Goal: Information Seeking & Learning: Find specific fact

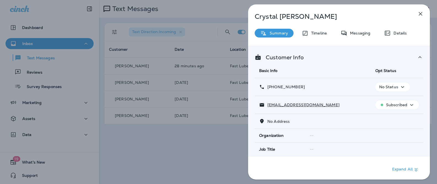
scroll to position [185, 0]
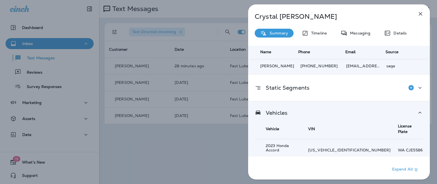
click at [151, 59] on div "Crystal Ritchey Summary Timeline Messaging Details Customer Info Basic Info Opt…" at bounding box center [218, 92] width 437 height 184
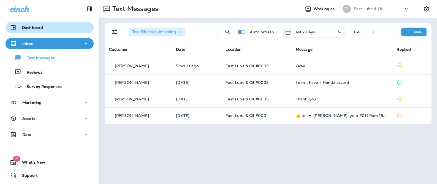
click at [51, 25] on div "Dashboard" at bounding box center [49, 27] width 79 height 7
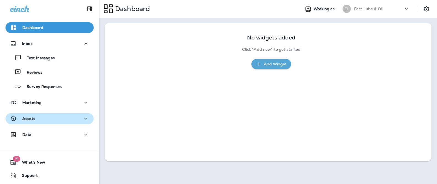
click at [45, 116] on div "Assets" at bounding box center [49, 118] width 79 height 7
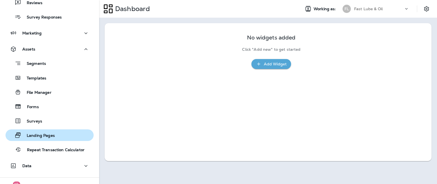
scroll to position [95, 0]
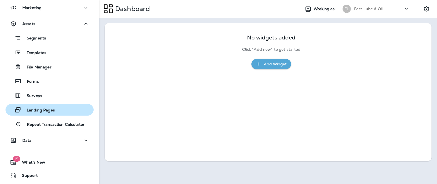
click at [50, 109] on p "Landing Pages" at bounding box center [38, 110] width 34 height 5
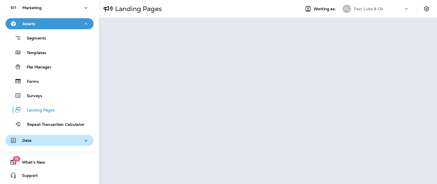
click at [28, 139] on p "Data" at bounding box center [26, 140] width 9 height 4
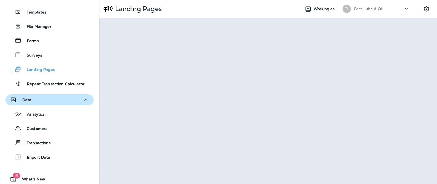
click at [47, 94] on button "Data" at bounding box center [50, 99] width 88 height 11
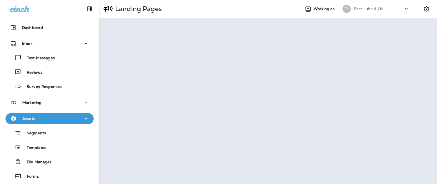
click at [432, 10] on div at bounding box center [428, 9] width 15 height 10
click at [424, 8] on icon "Settings" at bounding box center [426, 9] width 7 height 7
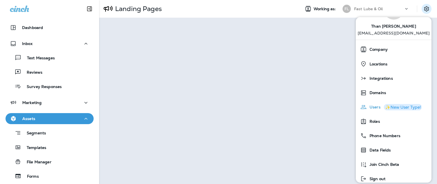
scroll to position [36, 0]
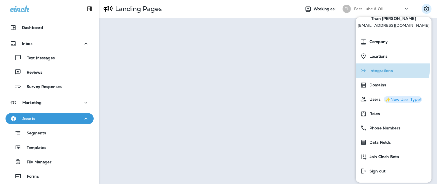
click at [378, 66] on div "Integrations" at bounding box center [393, 70] width 71 height 11
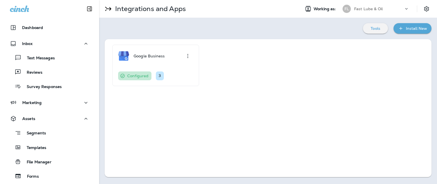
click at [384, 26] on button "Tools" at bounding box center [375, 28] width 25 height 10
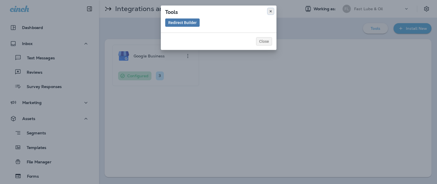
click at [270, 13] on button at bounding box center [271, 11] width 6 height 6
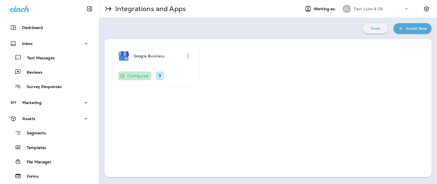
click at [378, 25] on div "Tools" at bounding box center [375, 28] width 16 height 7
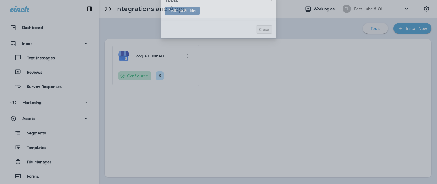
click at [331, 43] on div "Tools Redirect Builder Close" at bounding box center [218, 80] width 437 height 184
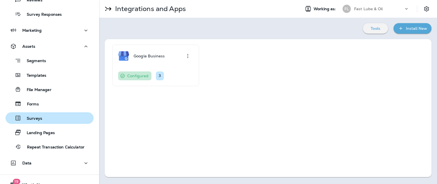
scroll to position [67, 0]
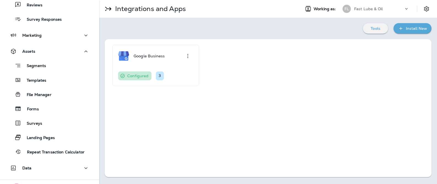
click at [372, 29] on p "Tools" at bounding box center [375, 28] width 10 height 4
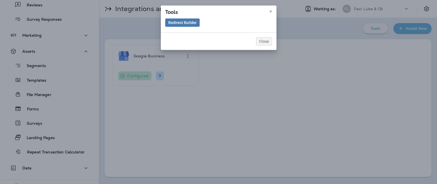
click at [320, 37] on div "Tools Redirect Builder Close" at bounding box center [218, 92] width 437 height 184
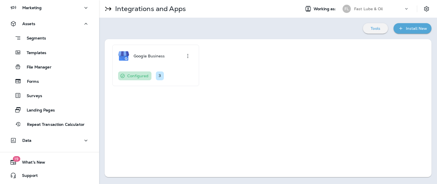
scroll to position [0, 0]
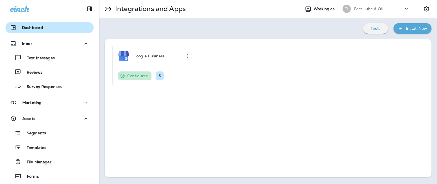
click at [44, 26] on div "Dashboard" at bounding box center [49, 27] width 79 height 7
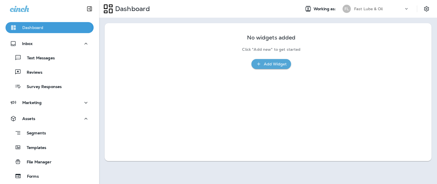
click at [44, 26] on div "Dashboard" at bounding box center [49, 27] width 79 height 7
click at [427, 8] on icon "Settings" at bounding box center [426, 9] width 7 height 7
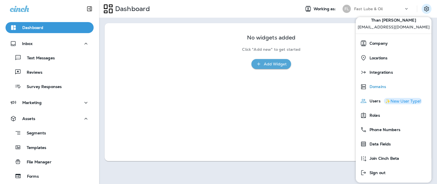
scroll to position [36, 0]
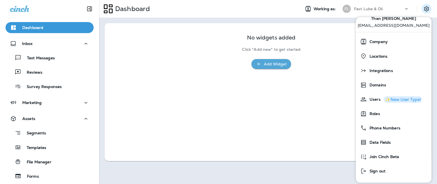
click at [323, 52] on div "No widgets added Click "Add new" to get started Add Widget" at bounding box center [267, 49] width 311 height 40
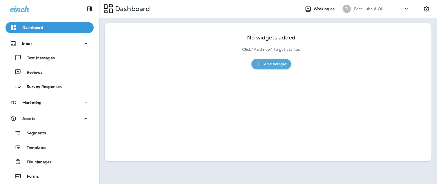
click at [363, 14] on div "FL Fast Lube & Oil" at bounding box center [375, 8] width 73 height 11
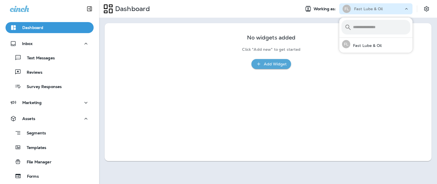
drag, startPoint x: 244, startPoint y: 43, endPoint x: 140, endPoint y: 44, distance: 103.8
click at [243, 43] on div "No widgets added Click "Add new" to get started Add Widget" at bounding box center [267, 49] width 65 height 40
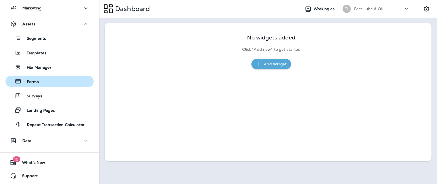
scroll to position [95, 0]
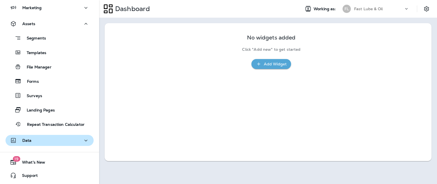
click at [46, 145] on button "Data" at bounding box center [50, 140] width 88 height 11
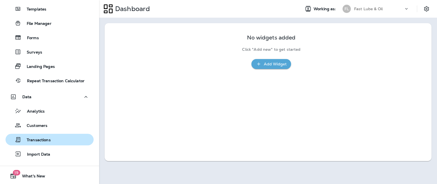
scroll to position [152, 0]
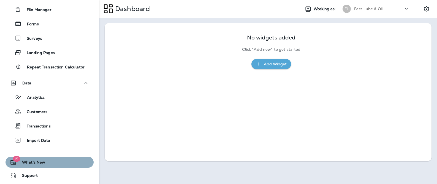
click at [55, 158] on button "19 What's New" at bounding box center [50, 161] width 88 height 11
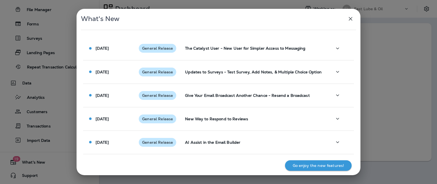
click at [37, 101] on div "What's New [DATE] General Release The Catalyst User - New User for Simpler Acce…" at bounding box center [218, 92] width 437 height 184
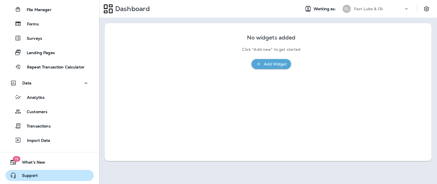
click at [29, 174] on span "Support" at bounding box center [27, 176] width 21 height 7
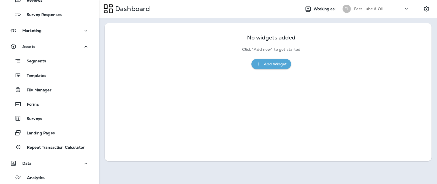
scroll to position [0, 0]
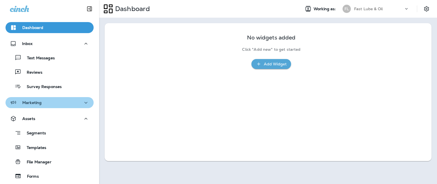
click at [53, 103] on div "Marketing" at bounding box center [49, 102] width 79 height 7
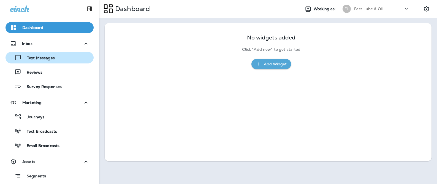
click at [43, 61] on p "Text Messages" at bounding box center [37, 58] width 33 height 5
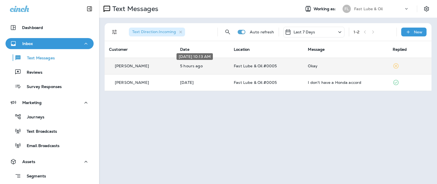
click at [197, 67] on p "5 hours ago" at bounding box center [202, 66] width 45 height 4
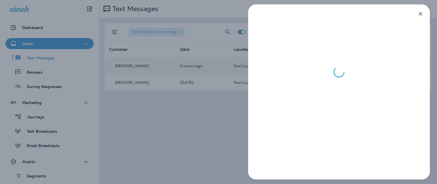
click at [235, 107] on div at bounding box center [218, 92] width 437 height 184
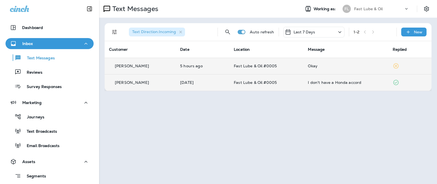
click at [291, 83] on p "Fast Lube & Oil #0005" at bounding box center [266, 82] width 65 height 4
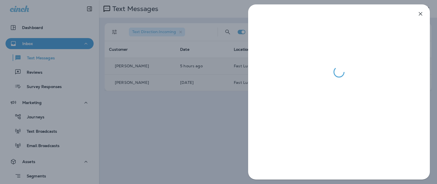
click at [198, 98] on div at bounding box center [218, 92] width 437 height 184
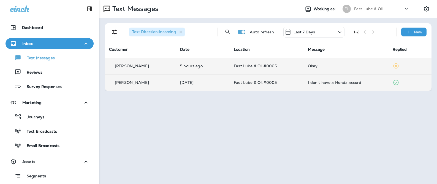
click at [203, 68] on p "5 hours ago" at bounding box center [202, 66] width 45 height 4
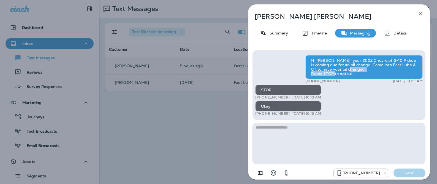
drag, startPoint x: 313, startPoint y: 73, endPoint x: 364, endPoint y: 71, distance: 51.0
click at [364, 71] on div "Hi [PERSON_NAME], your 2002 Chevrolet S-10 Pickup is coming due for an oil chan…" at bounding box center [363, 67] width 117 height 24
click at [267, 91] on div "STOP" at bounding box center [288, 89] width 66 height 10
click at [269, 104] on div "Okay" at bounding box center [288, 106] width 66 height 10
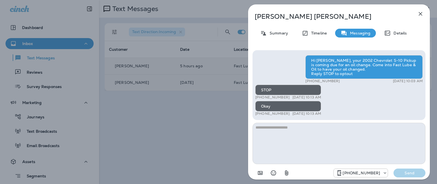
click at [269, 105] on div "Okay" at bounding box center [288, 106] width 66 height 10
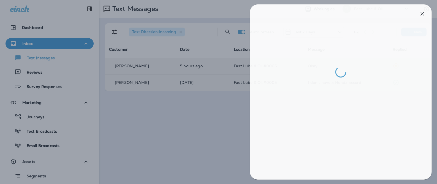
click at [184, 97] on div at bounding box center [220, 92] width 437 height 184
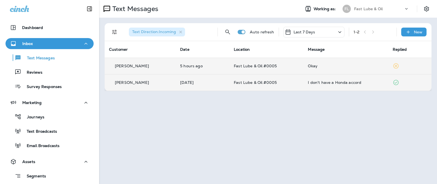
click at [339, 83] on div "I don't have a Honda accord" at bounding box center [346, 82] width 76 height 4
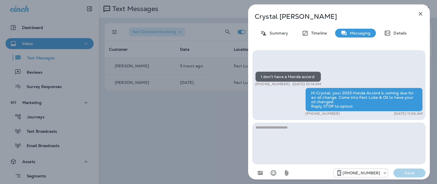
drag, startPoint x: 268, startPoint y: 77, endPoint x: 338, endPoint y: 75, distance: 70.2
click at [338, 75] on div "I don't have a Honda accord +1 (980) 309-3665 [DATE] 10:14 AM Hi Crystal, your …" at bounding box center [338, 94] width 167 height 46
click at [318, 34] on p "Timeline" at bounding box center [317, 33] width 18 height 4
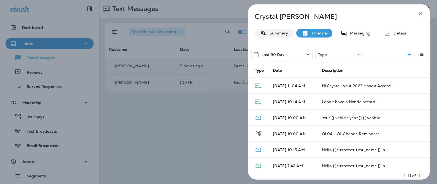
click at [277, 36] on div "Summary" at bounding box center [274, 33] width 39 height 9
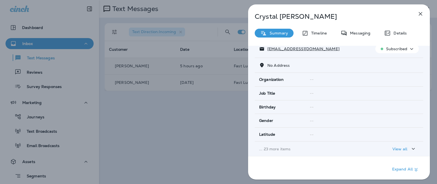
scroll to position [129, 0]
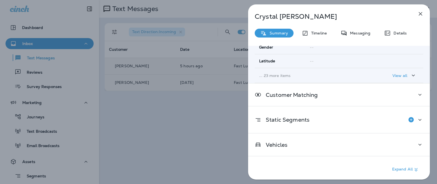
click at [287, 156] on div "Expand All" at bounding box center [339, 169] width 182 height 27
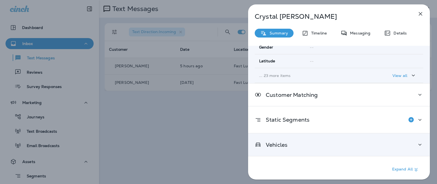
click at [288, 146] on div "Vehicles" at bounding box center [339, 144] width 168 height 7
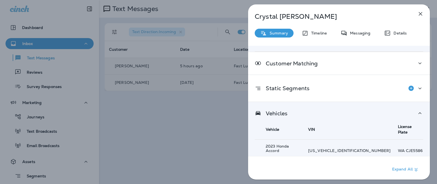
scroll to position [165, 0]
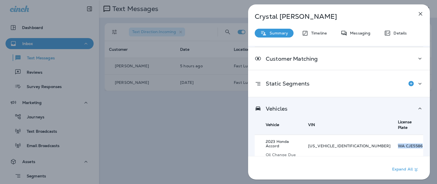
drag, startPoint x: 383, startPoint y: 136, endPoint x: 412, endPoint y: 137, distance: 28.4
click at [412, 137] on td "WA CJE5586 a" at bounding box center [408, 150] width 30 height 31
copy p "WA CJE5586"
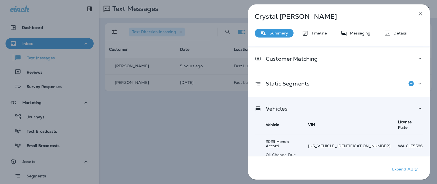
click at [208, 92] on div "[PERSON_NAME] Summary Timeline Messaging Details Customer Info Basic Info Opt S…" at bounding box center [218, 92] width 437 height 184
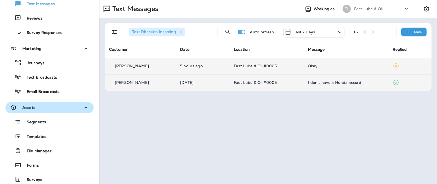
scroll to position [162, 0]
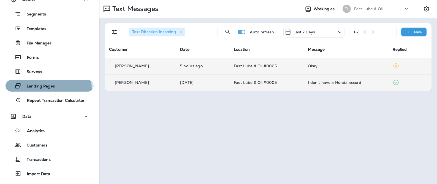
click at [44, 89] on p "Landing Pages" at bounding box center [38, 86] width 34 height 5
